Goal: Information Seeking & Learning: Understand process/instructions

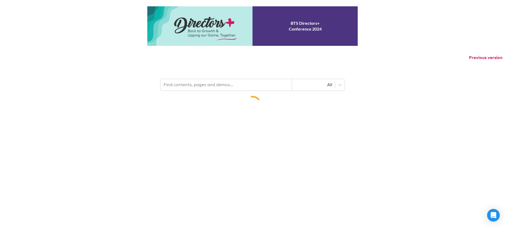
click at [212, 63] on p "Previous version" at bounding box center [252, 57] width 505 height 11
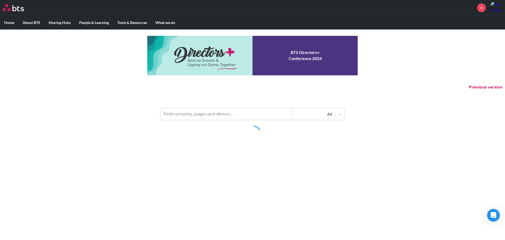
click at [205, 113] on input "text" at bounding box center [227, 114] width 132 height 12
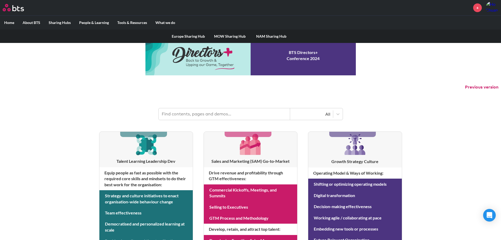
click at [59, 24] on label "Sharing Hubs" at bounding box center [59, 23] width 31 height 14
click at [0, 0] on input "Sharing Hubs" at bounding box center [0, 0] width 0 height 0
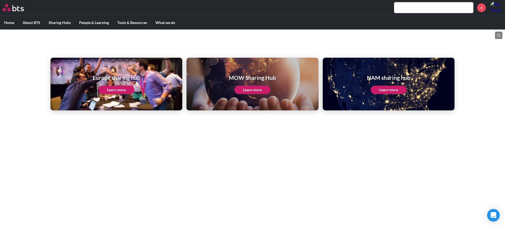
click at [258, 91] on link "Learn more" at bounding box center [253, 90] width 36 height 8
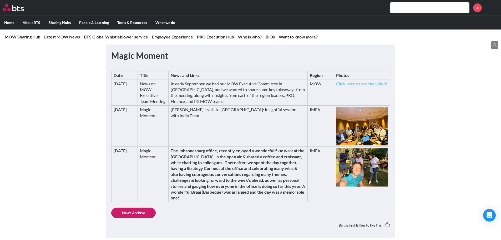
scroll to position [79, 0]
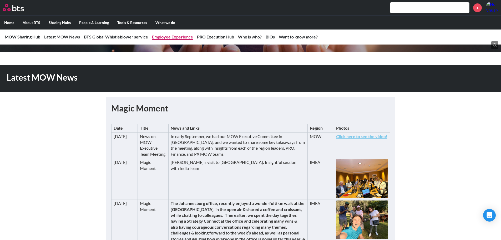
click at [181, 40] on li "Employee Experience" at bounding box center [172, 37] width 41 height 6
click at [164, 37] on link "Employee Experience" at bounding box center [172, 36] width 41 height 5
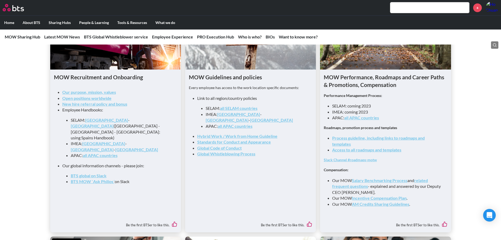
scroll to position [546, 0]
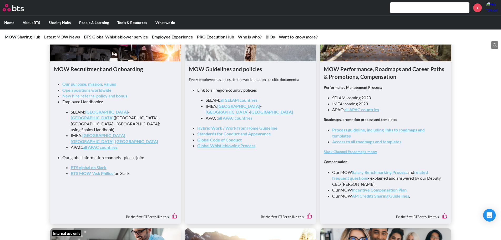
click at [370, 133] on link "Process guideline, including links to roadmaps and templates" at bounding box center [378, 132] width 93 height 11
